Goal: Check status: Check status

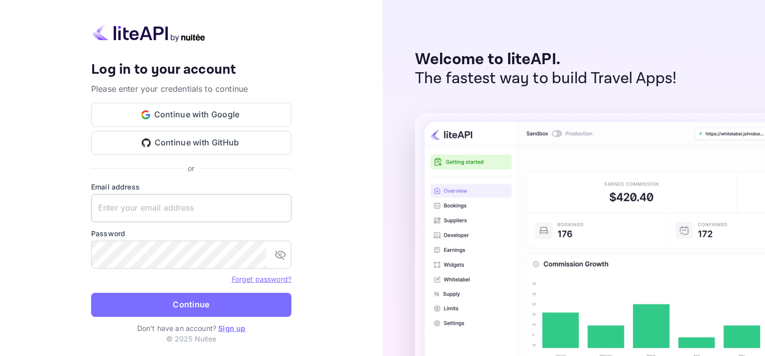
click at [174, 208] on input "text" at bounding box center [191, 208] width 200 height 28
type input "[EMAIL_ADDRESS][DOMAIN_NAME]"
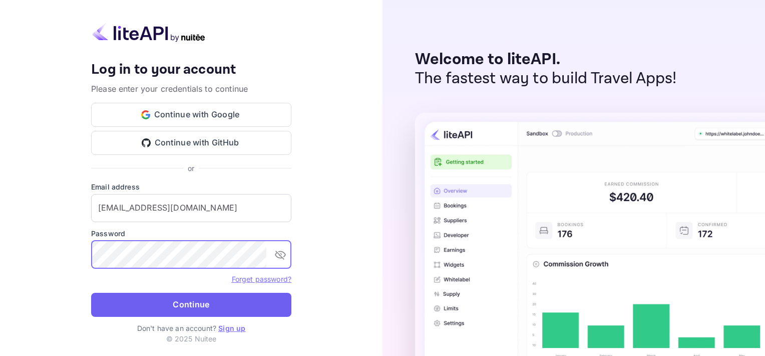
click at [182, 300] on button "Continue" at bounding box center [191, 304] width 200 height 24
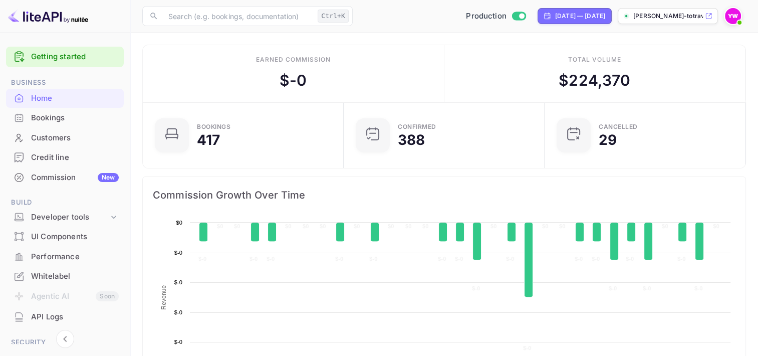
scroll to position [155, 187]
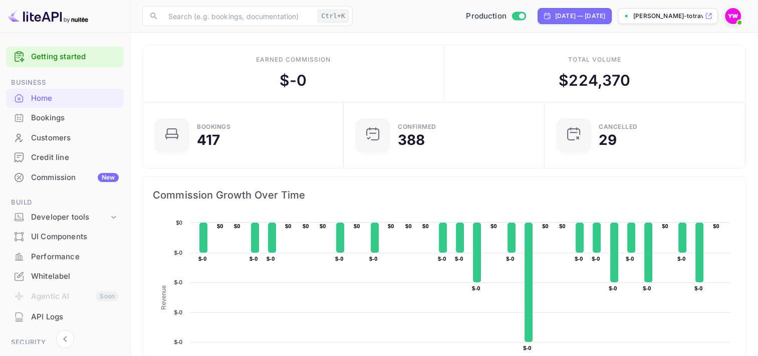
click at [46, 118] on div "Bookings" at bounding box center [75, 118] width 88 height 12
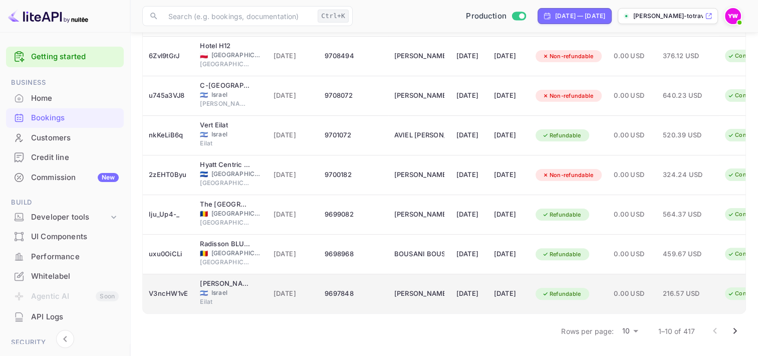
scroll to position [258, 0]
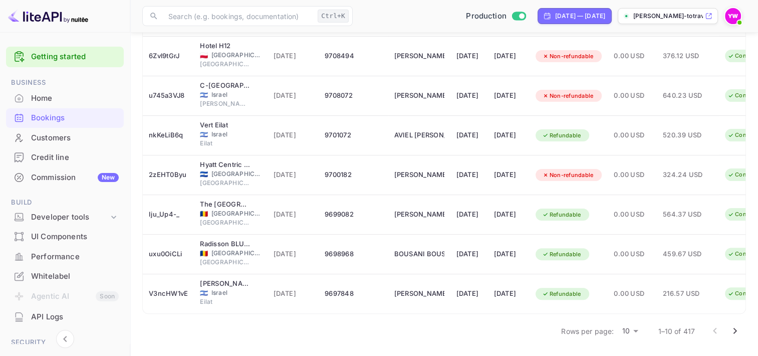
click at [737, 329] on icon "Go to next page" at bounding box center [735, 331] width 12 height 12
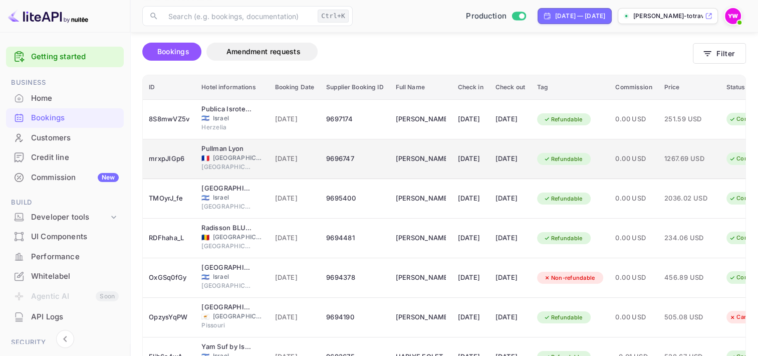
scroll to position [108, 0]
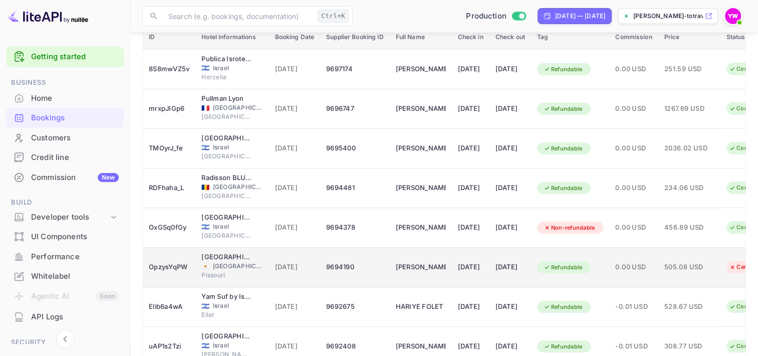
click at [167, 275] on div "OpzysYqPW" at bounding box center [169, 267] width 41 height 16
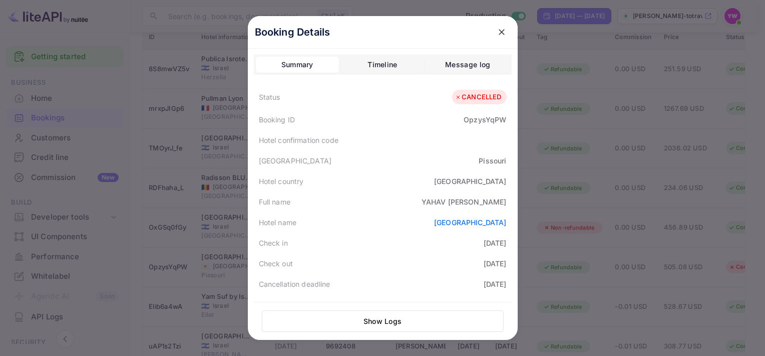
click at [499, 32] on icon "close" at bounding box center [502, 32] width 10 height 10
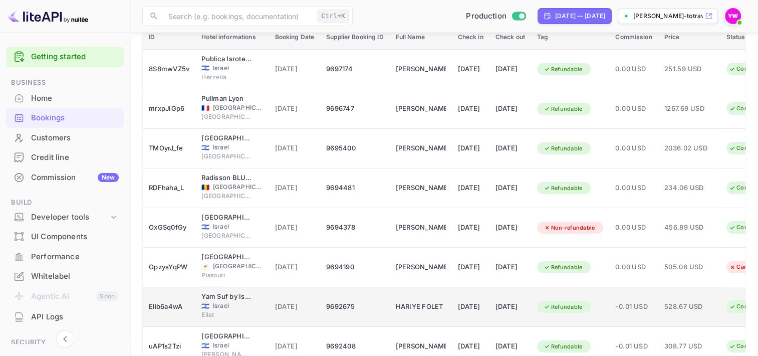
click at [167, 314] on div "Elib6a4wA" at bounding box center [169, 306] width 41 height 16
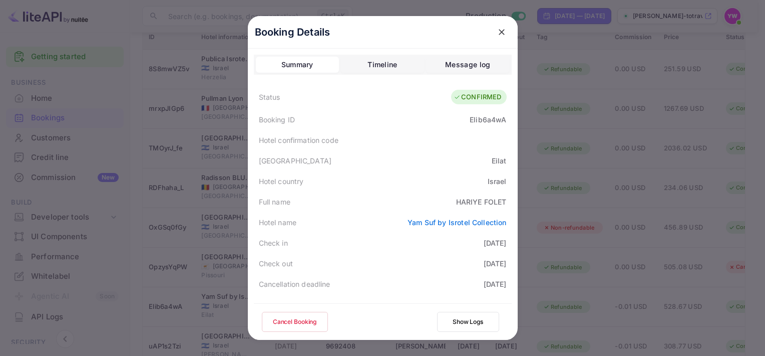
click at [499, 32] on icon "close" at bounding box center [502, 32] width 6 height 6
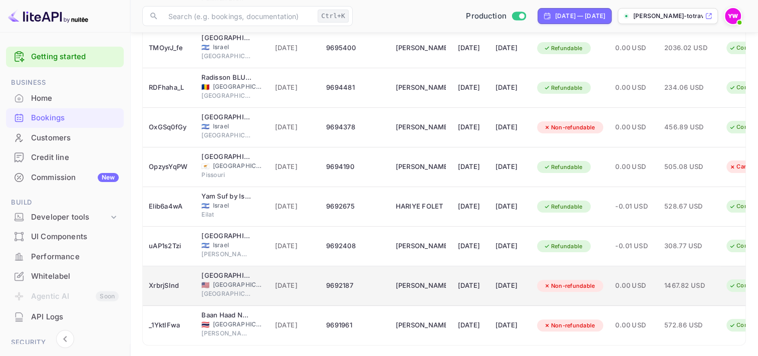
scroll to position [258, 0]
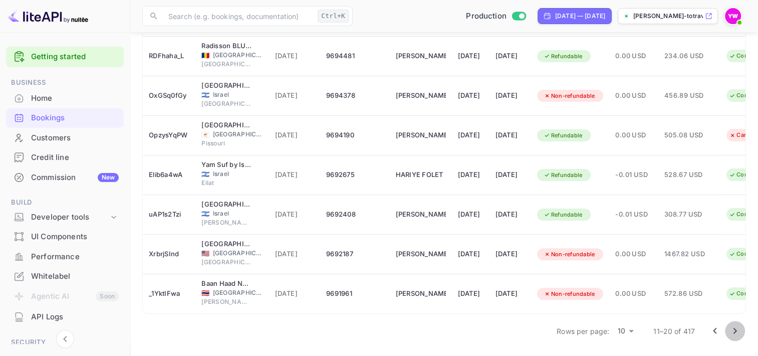
click at [735, 331] on icon "Go to next page" at bounding box center [735, 331] width 4 height 6
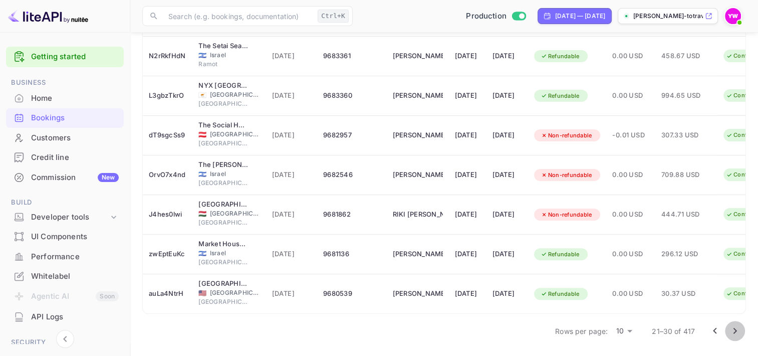
click at [735, 333] on icon "Go to next page" at bounding box center [735, 331] width 12 height 12
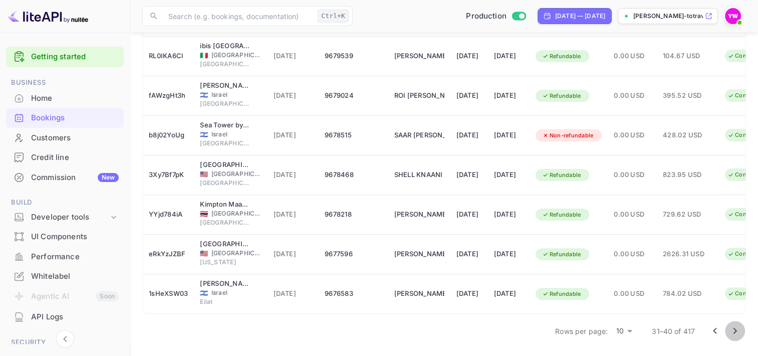
click at [733, 329] on icon "Go to next page" at bounding box center [735, 331] width 12 height 12
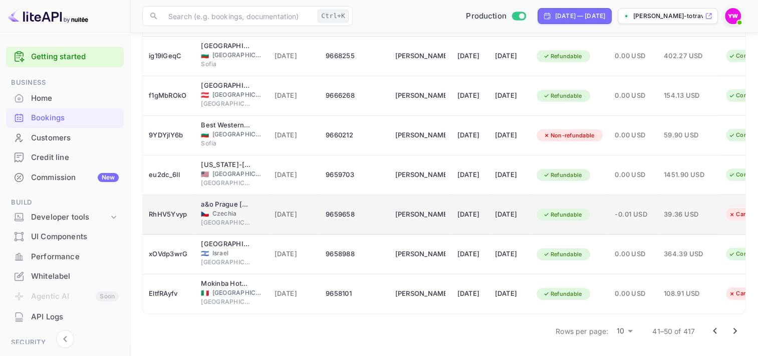
scroll to position [58, 0]
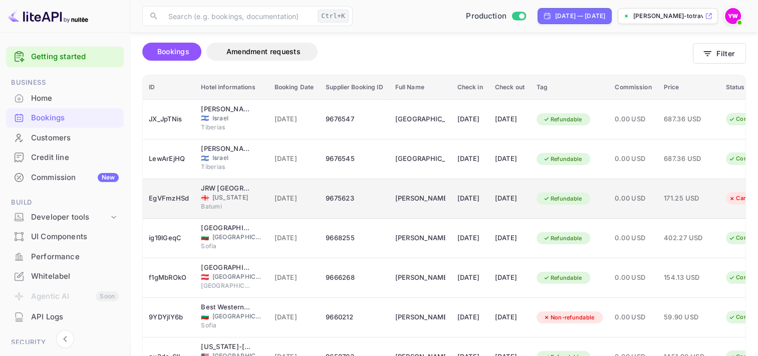
click at [218, 202] on span "[US_STATE]" at bounding box center [237, 197] width 50 height 9
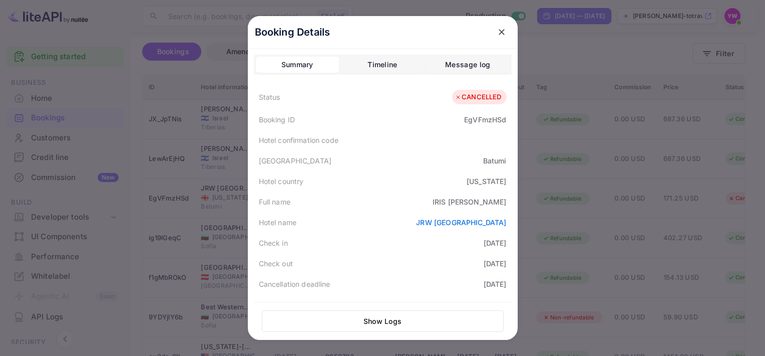
click at [499, 34] on icon "close" at bounding box center [502, 32] width 10 height 10
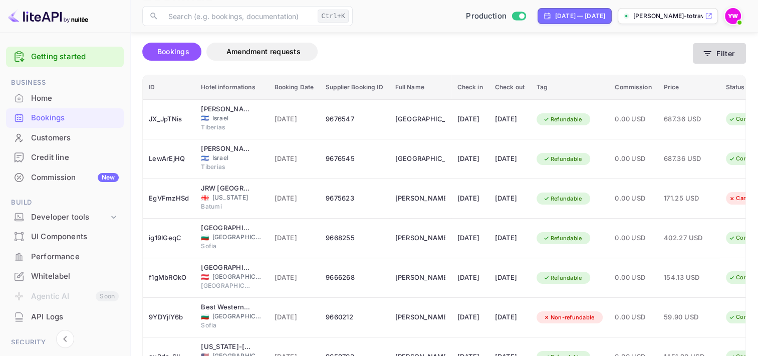
click at [731, 64] on button "Filter" at bounding box center [719, 53] width 53 height 21
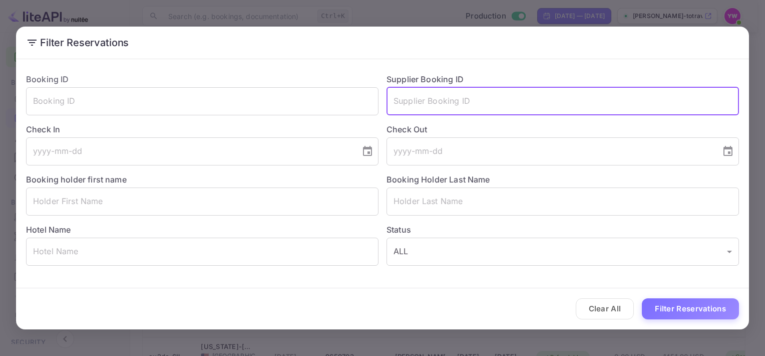
paste input "9635109"
type input "9635109"
click at [692, 310] on button "Filter Reservations" at bounding box center [690, 309] width 97 height 22
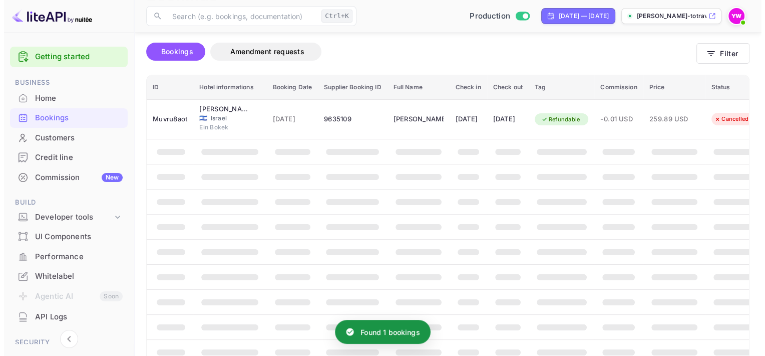
scroll to position [0, 0]
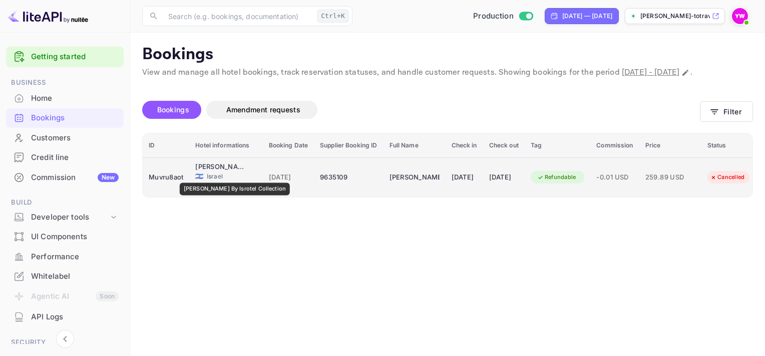
click at [218, 172] on div "[PERSON_NAME] By Isrotel Collection" at bounding box center [220, 167] width 50 height 10
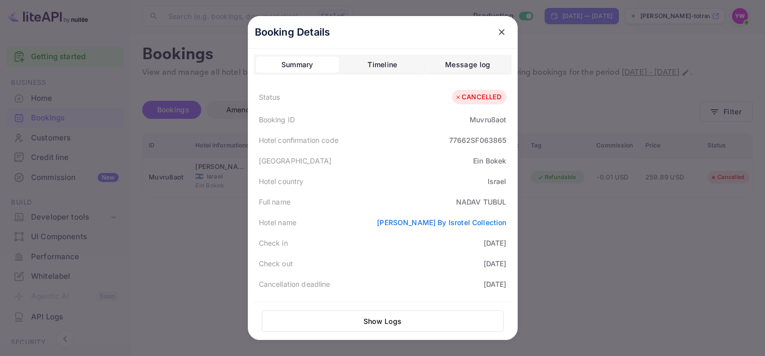
click at [497, 30] on icon "close" at bounding box center [502, 32] width 10 height 10
